Goal: Information Seeking & Learning: Find contact information

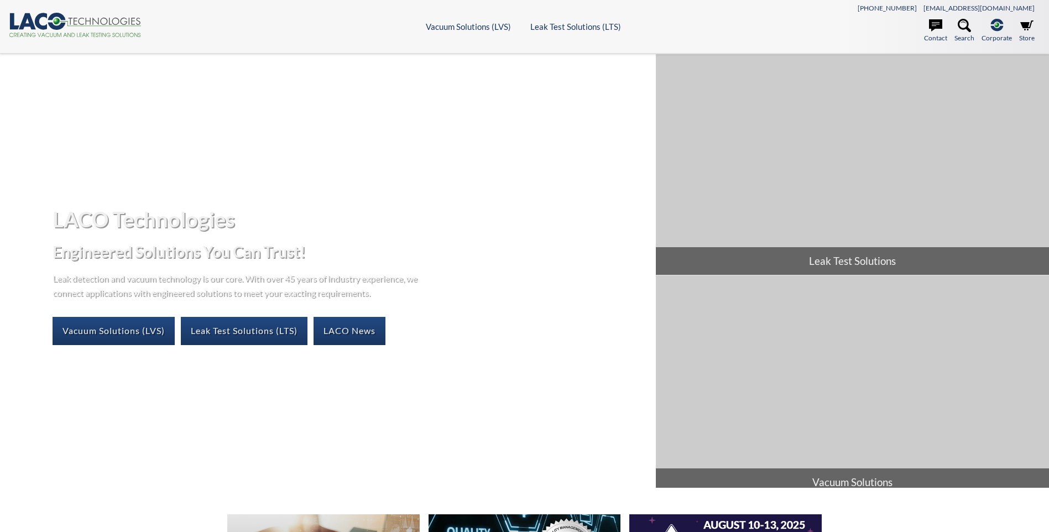
select select "Language Translate Widget"
click at [449, 20] on header ".cls-1{fill:#193661;}.cls-2{fill:#58595b;}.cls-3{fill:url(#radial-gradient);}.c…" at bounding box center [524, 27] width 1049 height 54
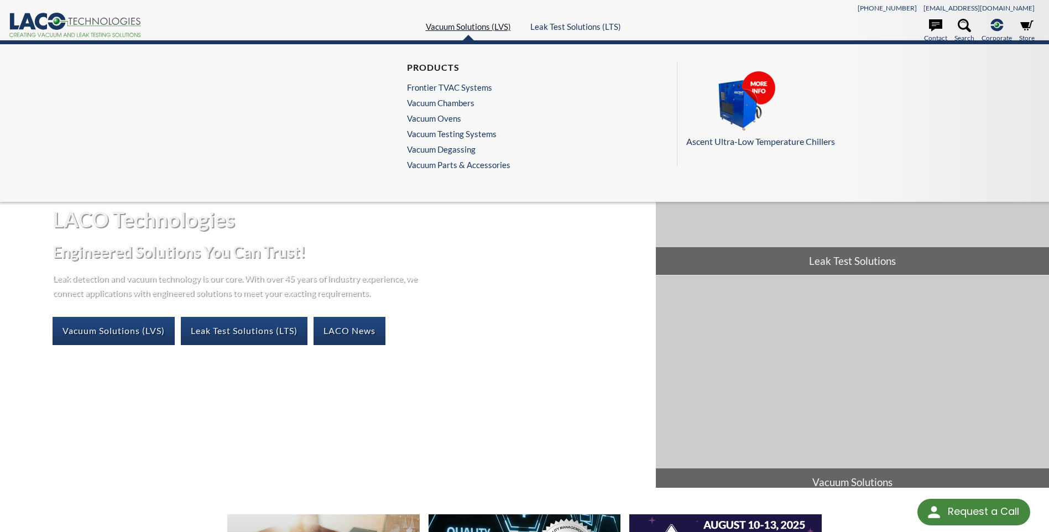
click at [451, 24] on link "Vacuum Solutions (LVS)" at bounding box center [468, 27] width 85 height 10
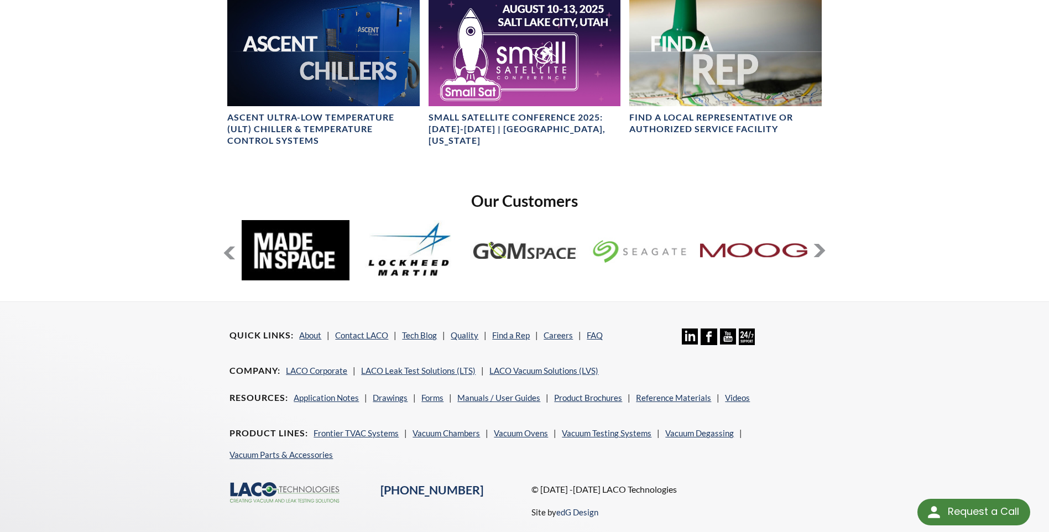
scroll to position [829, 0]
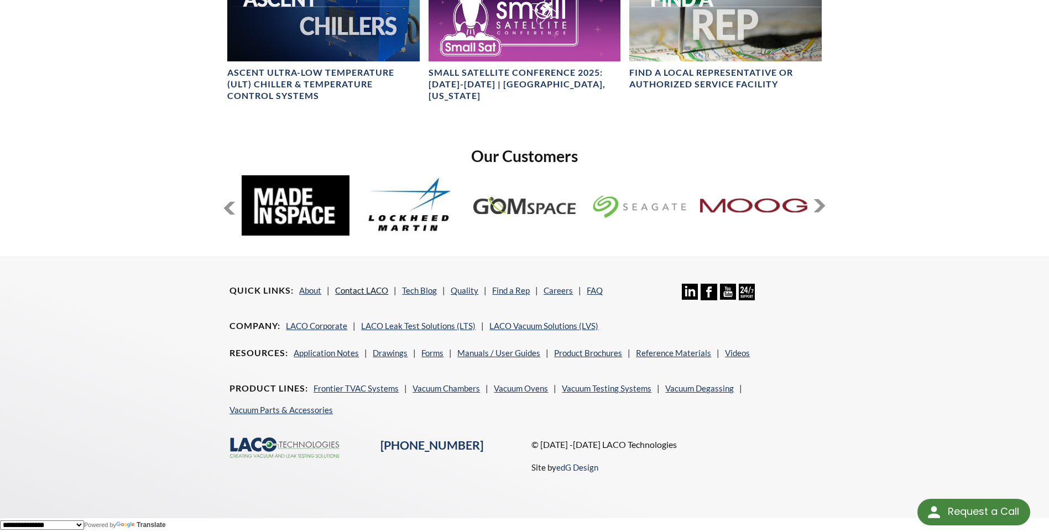
click at [374, 288] on link "Contact LACO" at bounding box center [361, 290] width 53 height 10
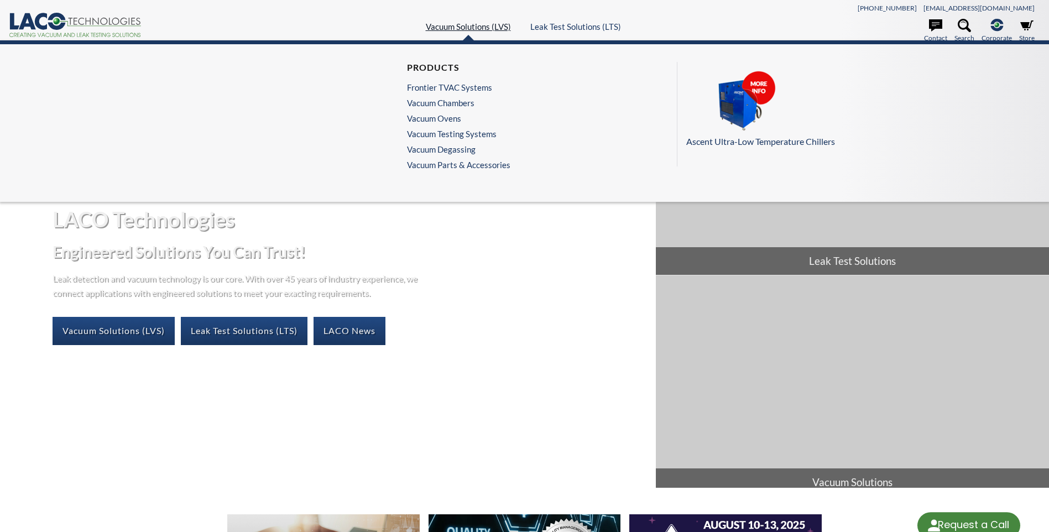
click at [480, 23] on link "Vacuum Solutions (LVS)" at bounding box center [468, 27] width 85 height 10
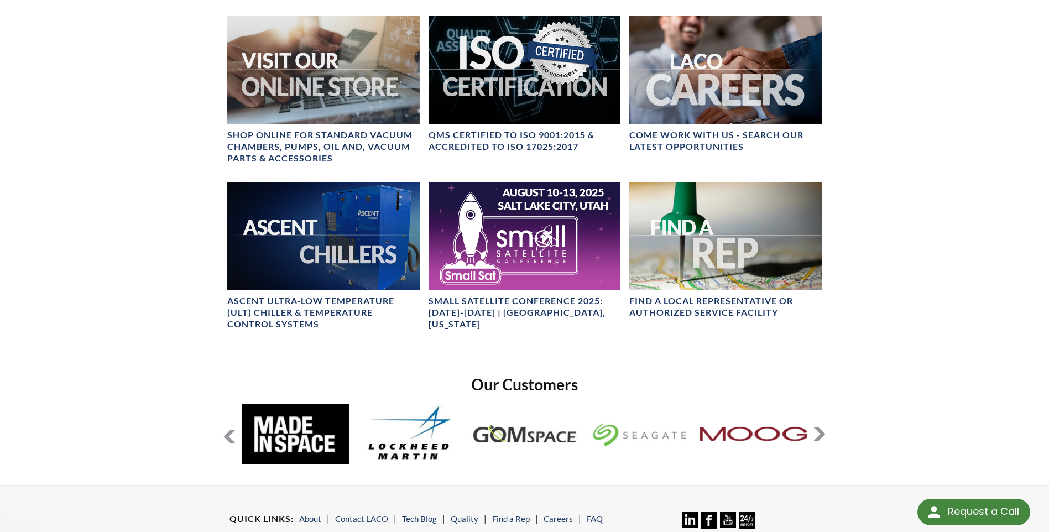
scroll to position [774, 0]
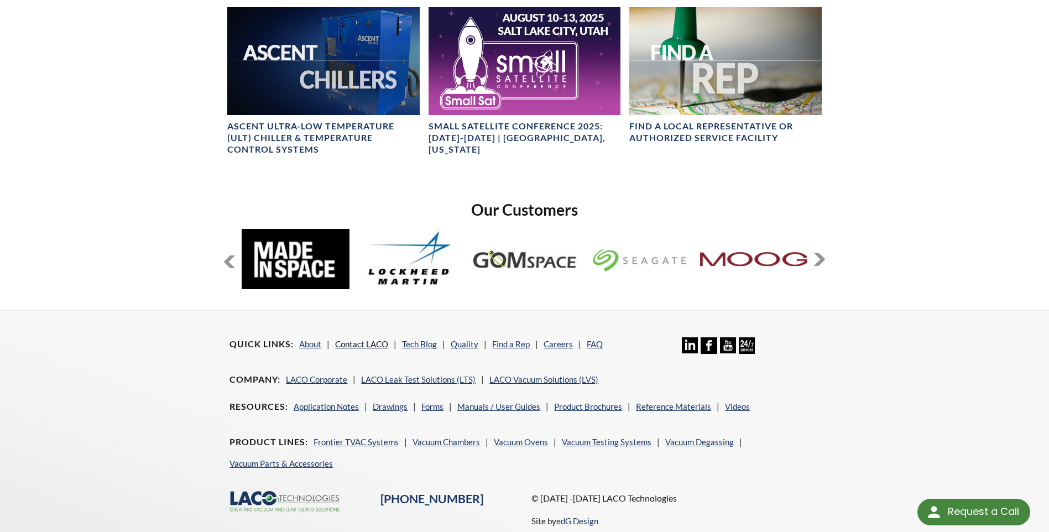
click at [374, 342] on link "Contact LACO" at bounding box center [361, 344] width 53 height 10
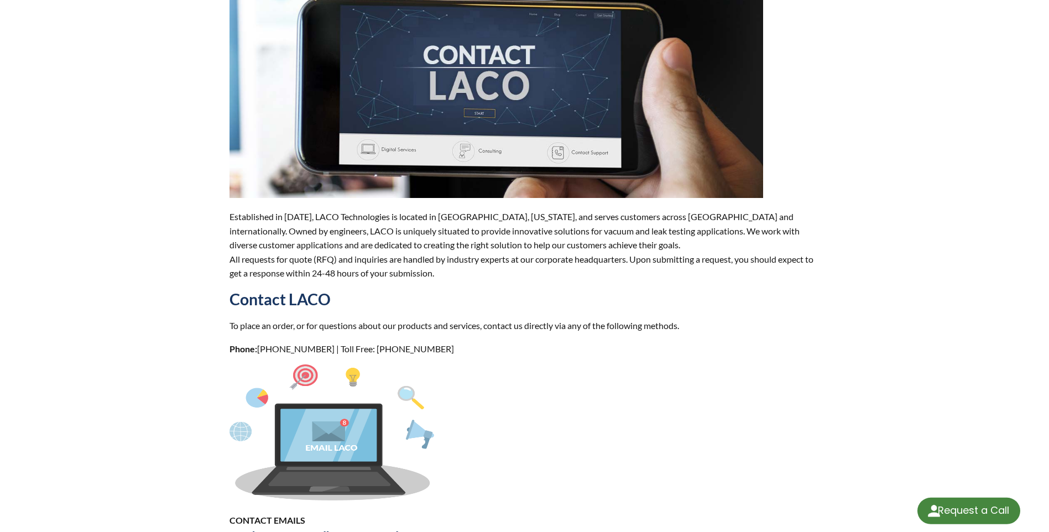
scroll to position [387, 0]
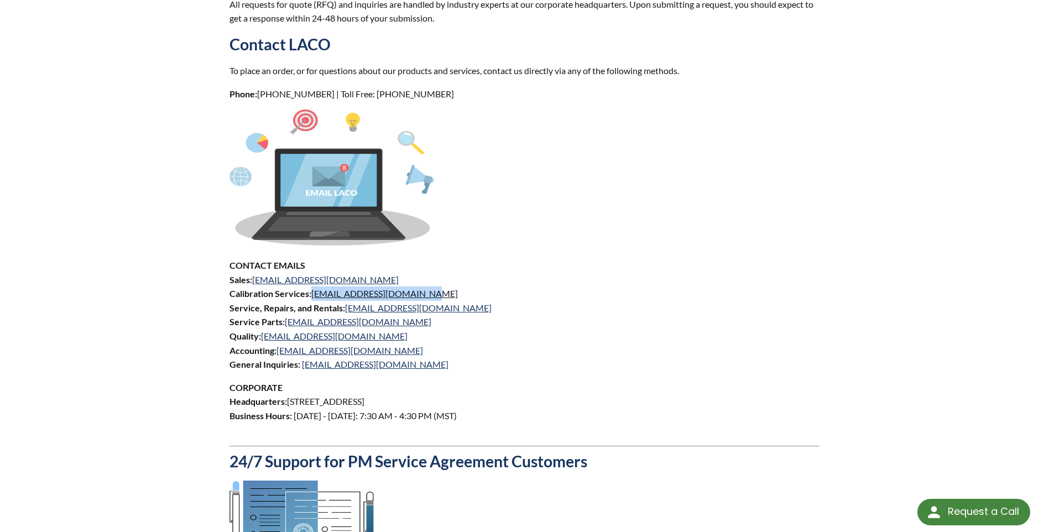
drag, startPoint x: 408, startPoint y: 293, endPoint x: 315, endPoint y: 298, distance: 93.1
click at [315, 298] on p "CONTACT EMAILS Sales: sales@lacotech.com Calibration Services: calibrations@lac…" at bounding box center [525, 314] width 590 height 113
copy link "calibrations@lacotech.com"
